Goal: Task Accomplishment & Management: Manage account settings

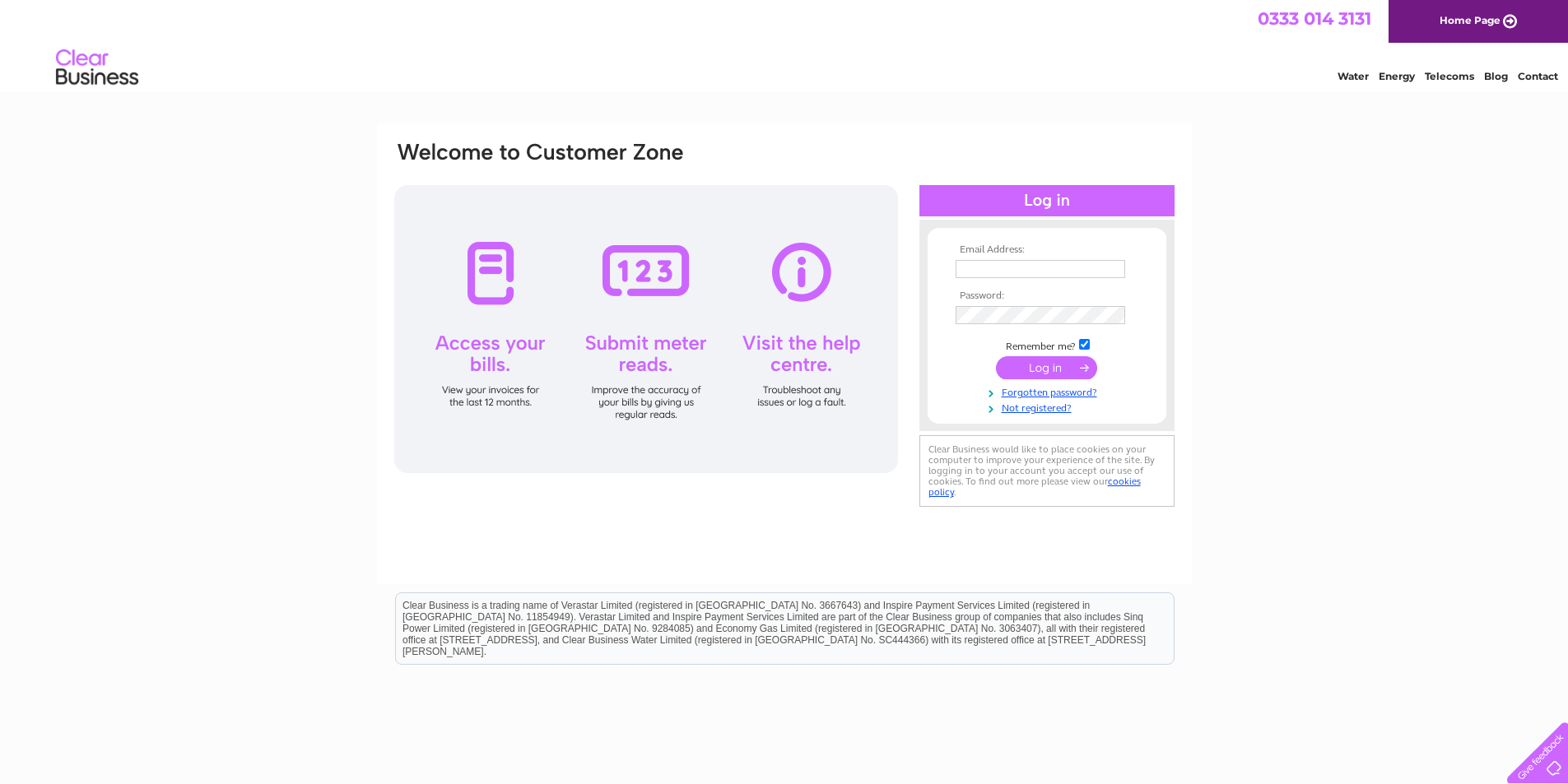
type input "sarsmallwonders@aol.com"
click at [1069, 363] on input "submit" at bounding box center [1046, 368] width 101 height 23
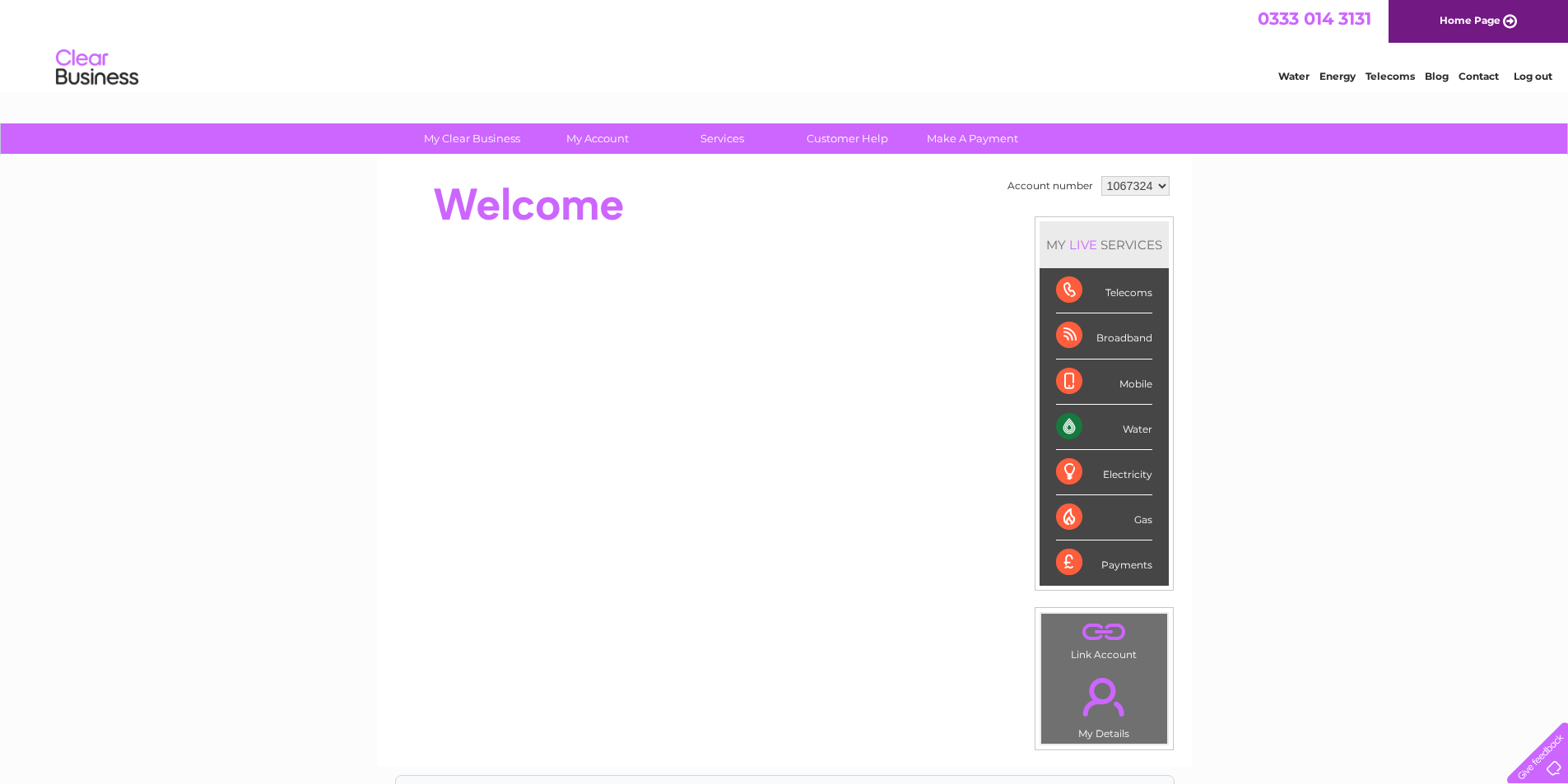
click at [1066, 424] on div "Water" at bounding box center [1104, 427] width 96 height 45
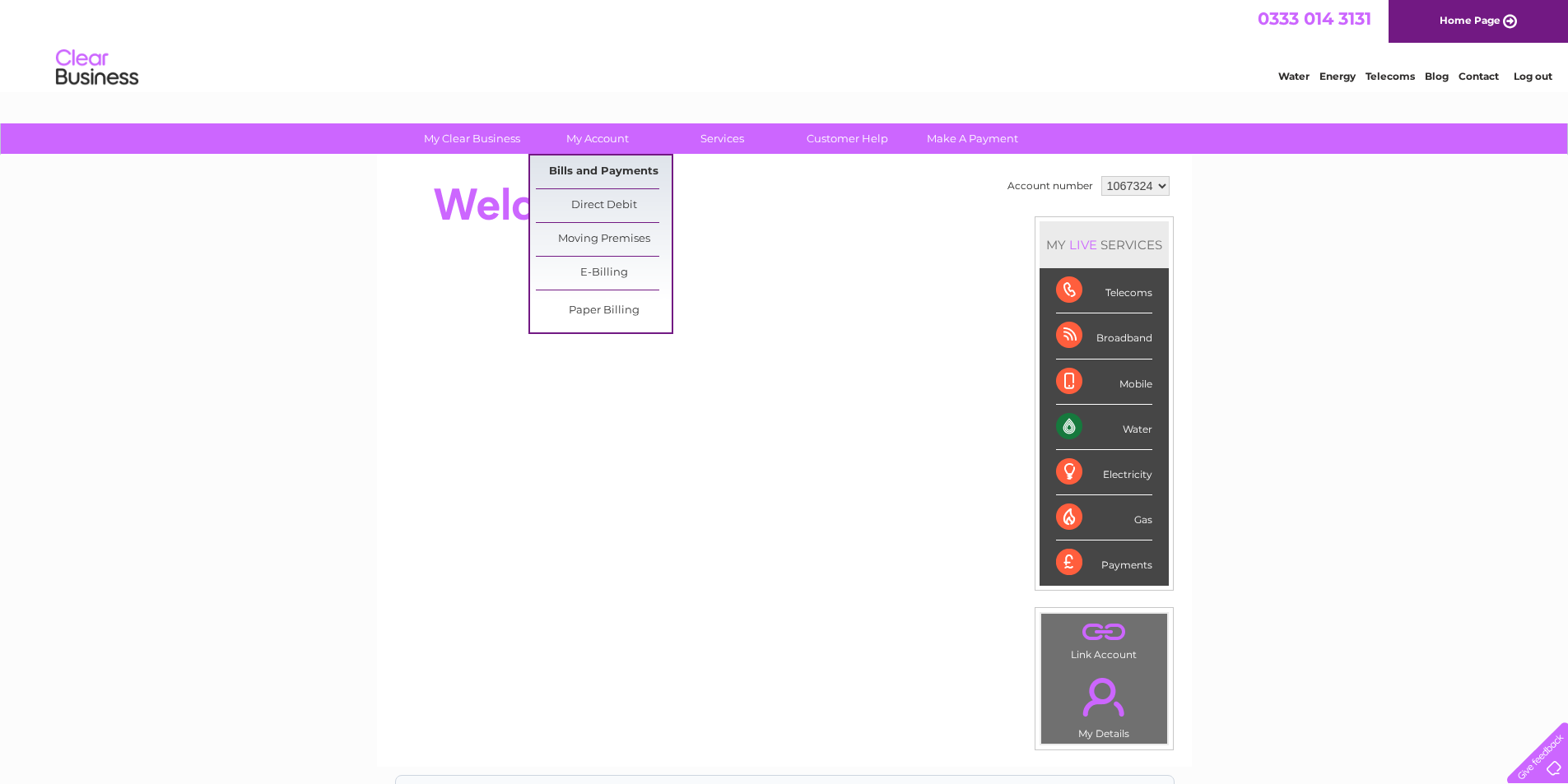
click at [620, 161] on link "Bills and Payments" at bounding box center [603, 172] width 136 height 33
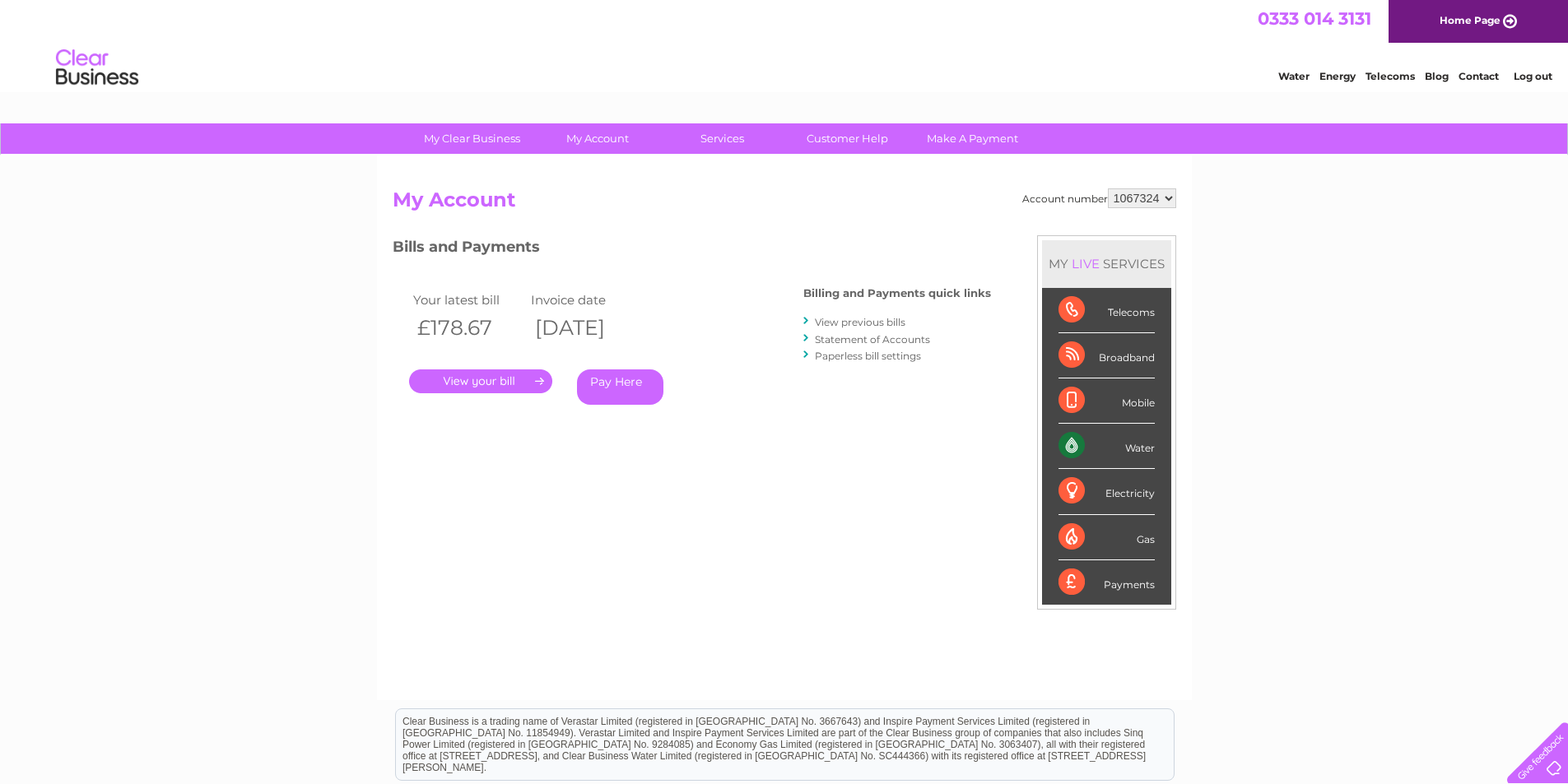
click at [487, 376] on link "." at bounding box center [481, 381] width 143 height 23
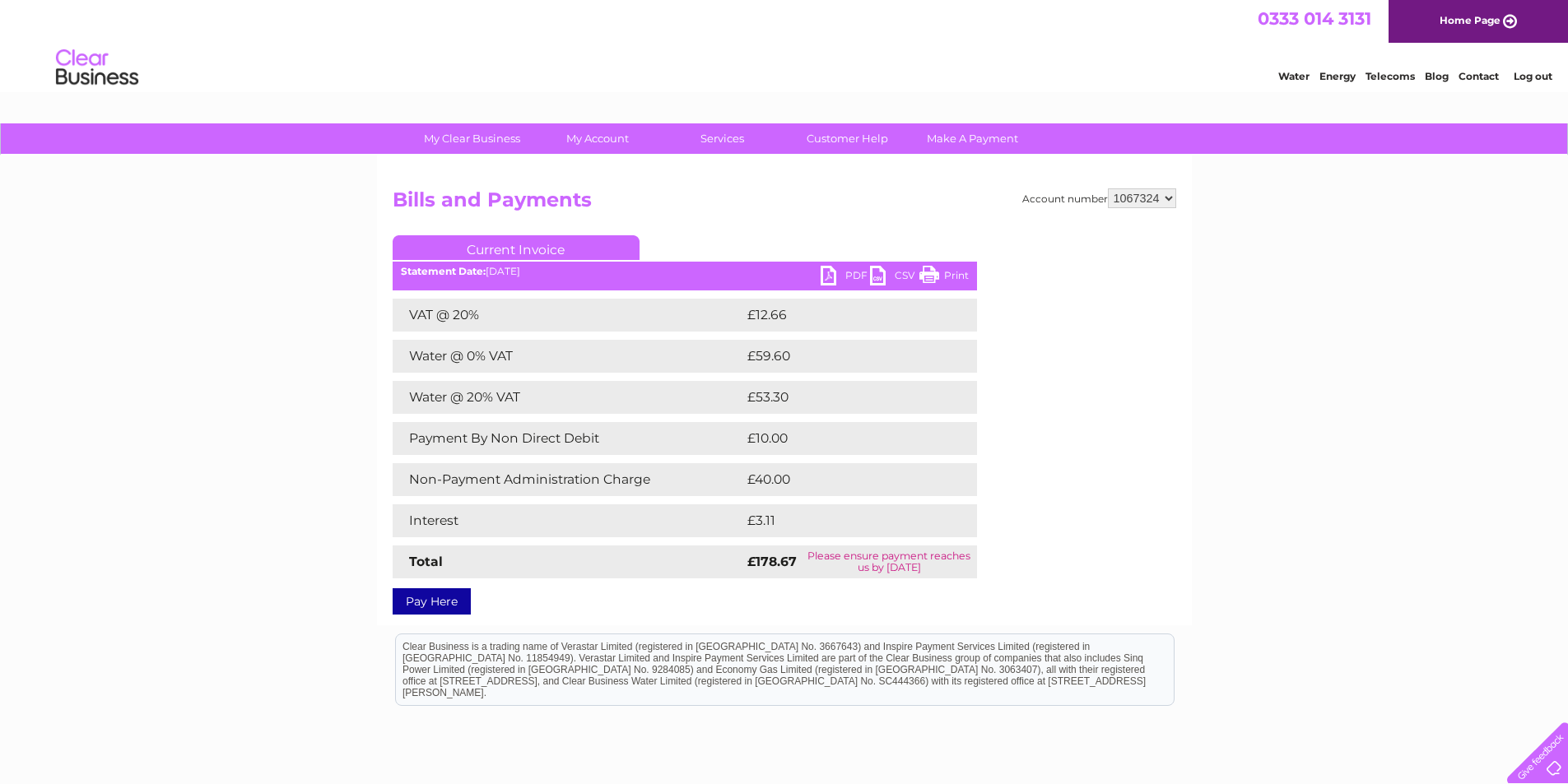
click at [829, 276] on link "PDF" at bounding box center [845, 277] width 49 height 23
click at [1170, 199] on select "1067324 1067326" at bounding box center [1142, 198] width 69 height 20
select select "1067326"
click at [1108, 188] on select "1067324 1067326" at bounding box center [1142, 198] width 69 height 20
click at [828, 278] on link "PDF" at bounding box center [845, 277] width 49 height 23
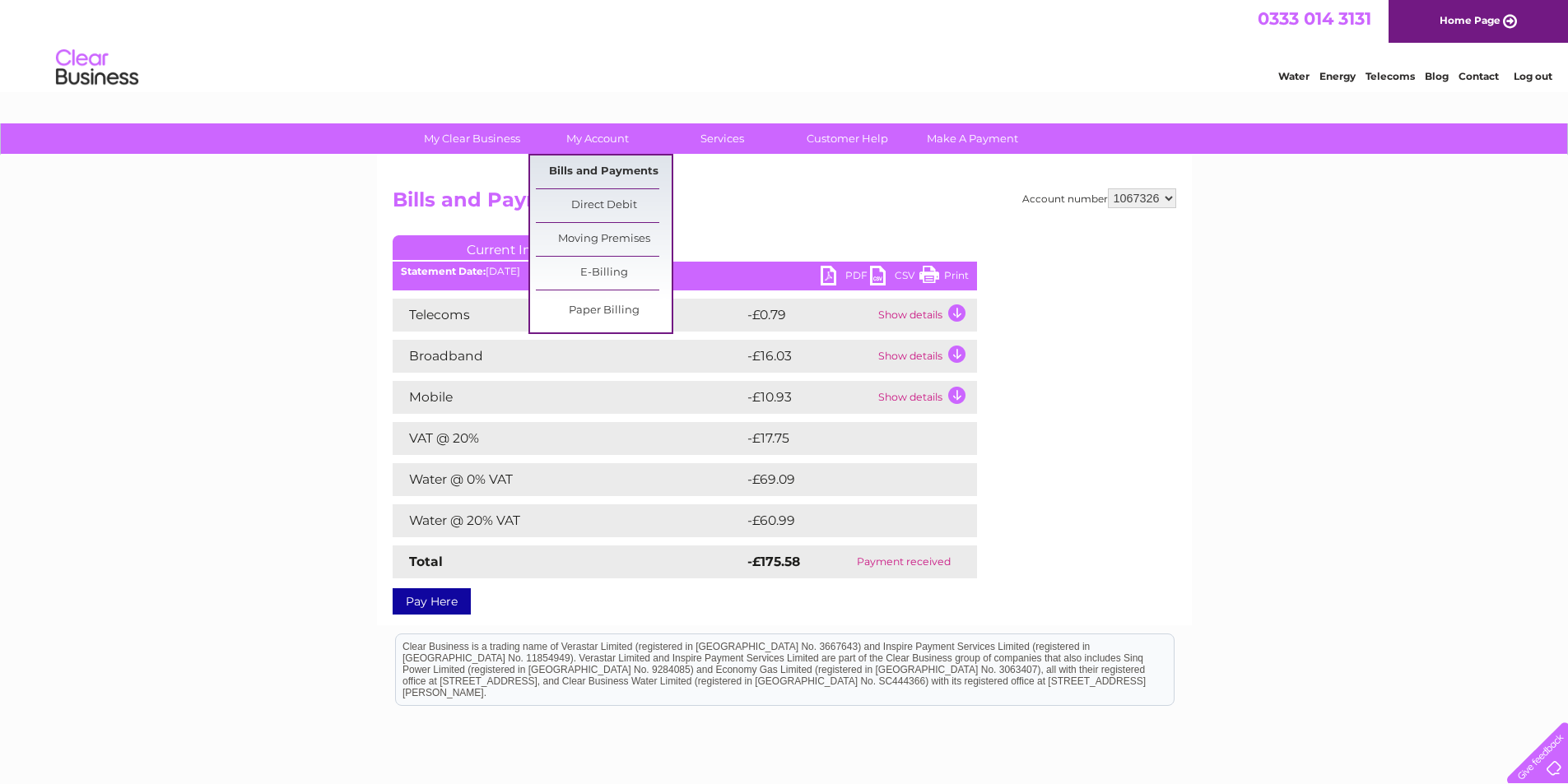
click at [619, 166] on link "Bills and Payments" at bounding box center [603, 172] width 136 height 33
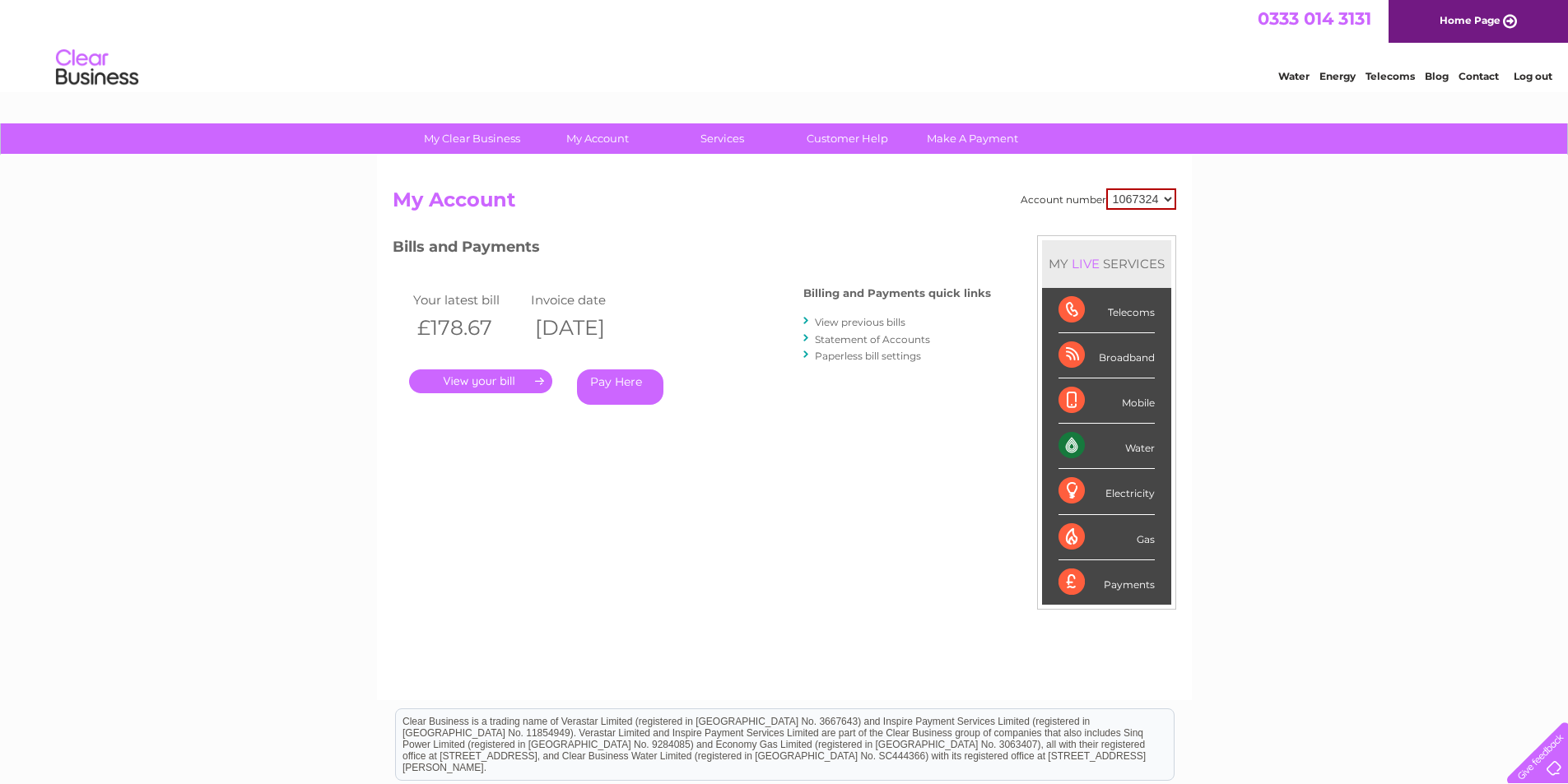
click at [1165, 201] on select "1067324 1067326" at bounding box center [1140, 199] width 70 height 22
select select "1067326"
click at [1106, 188] on select "1067324 1067326" at bounding box center [1140, 199] width 70 height 22
click at [1530, 73] on link "Log out" at bounding box center [1532, 75] width 38 height 13
